Goal: Check status: Check status

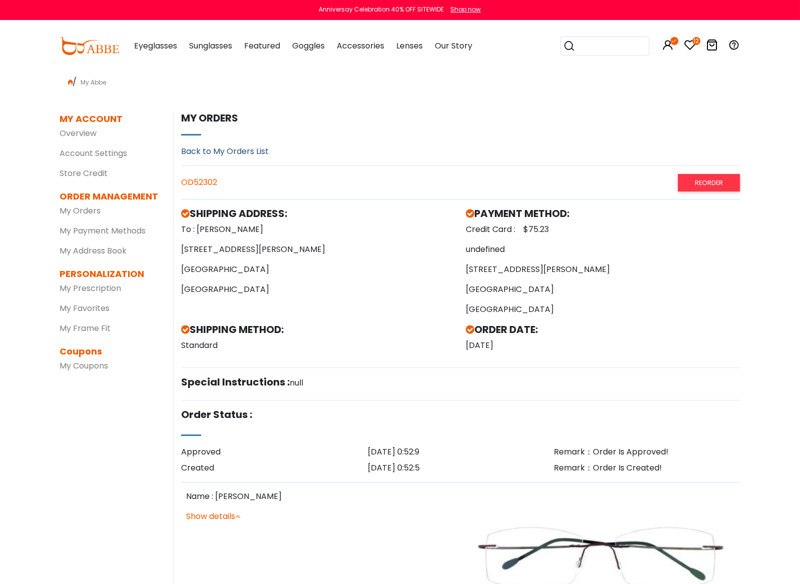
click at [216, 150] on link "Back to My Orders List" at bounding box center [225, 152] width 88 height 12
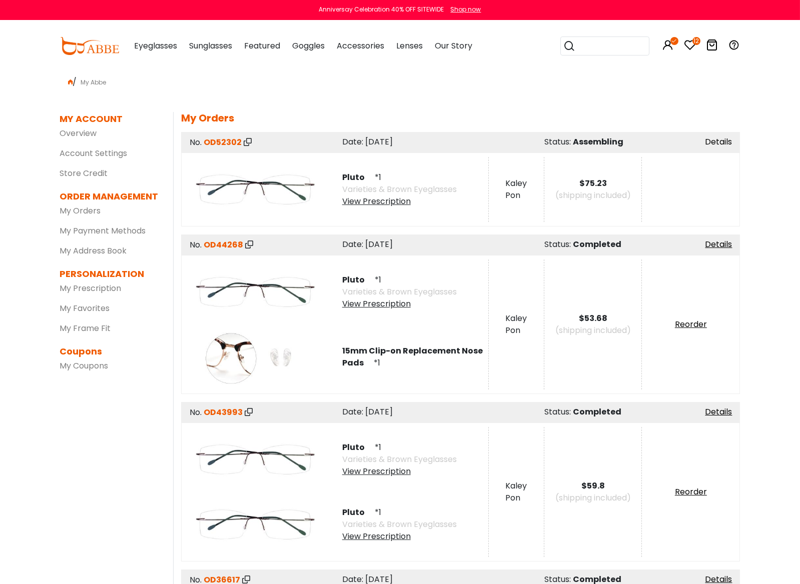
click at [732, 142] on link "Details" at bounding box center [718, 142] width 27 height 12
